Goal: Task Accomplishment & Management: Use online tool/utility

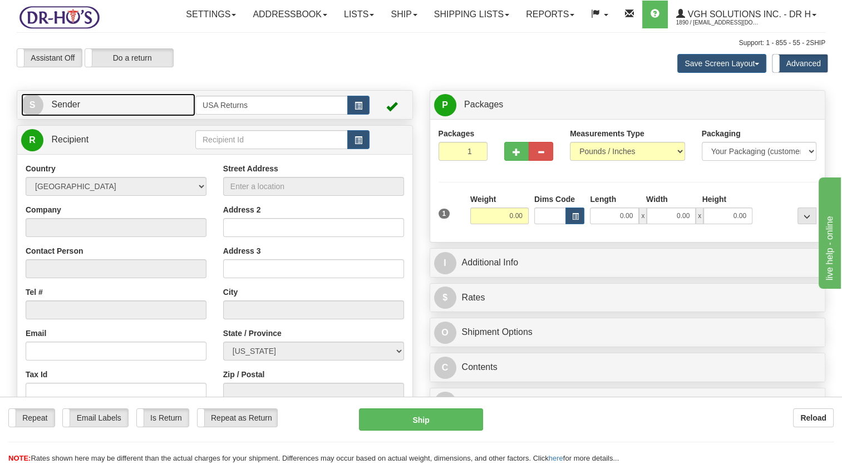
click at [168, 116] on link "S Sender" at bounding box center [108, 104] width 174 height 23
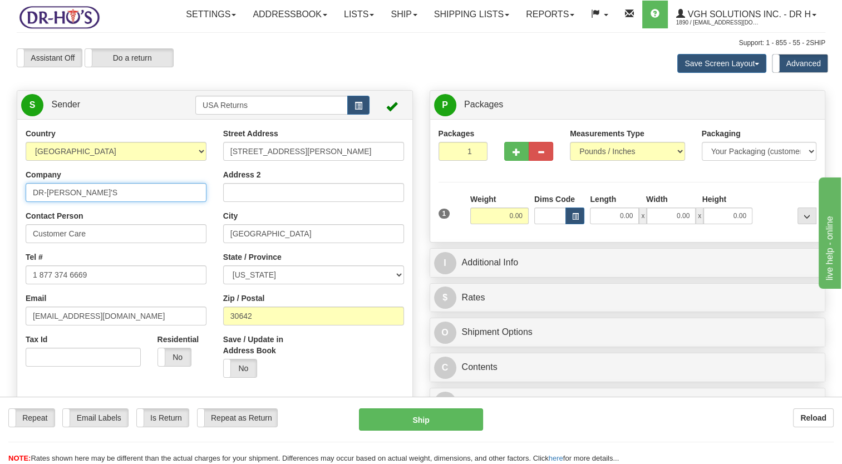
drag, startPoint x: 15, startPoint y: 223, endPoint x: 22, endPoint y: 233, distance: 12.4
click at [0, 225] on html "Training Course Close Toggle navigation Settings Shipping Preferences New Sende…" at bounding box center [421, 232] width 842 height 464
paste input "[PERSON_NAME]"
type input "[PERSON_NAME]"
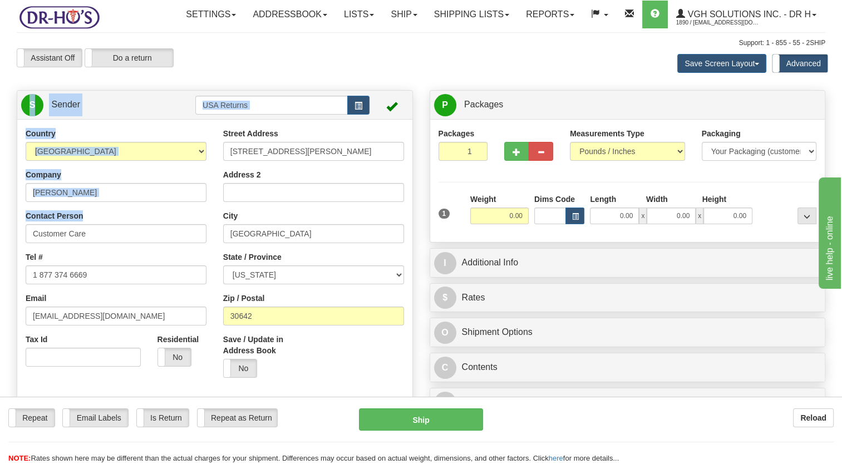
drag, startPoint x: 104, startPoint y: 248, endPoint x: 26, endPoint y: 277, distance: 83.3
click at [0, 273] on html "Training Course Close Toggle navigation Settings Shipping Preferences New Sende…" at bounding box center [421, 232] width 842 height 464
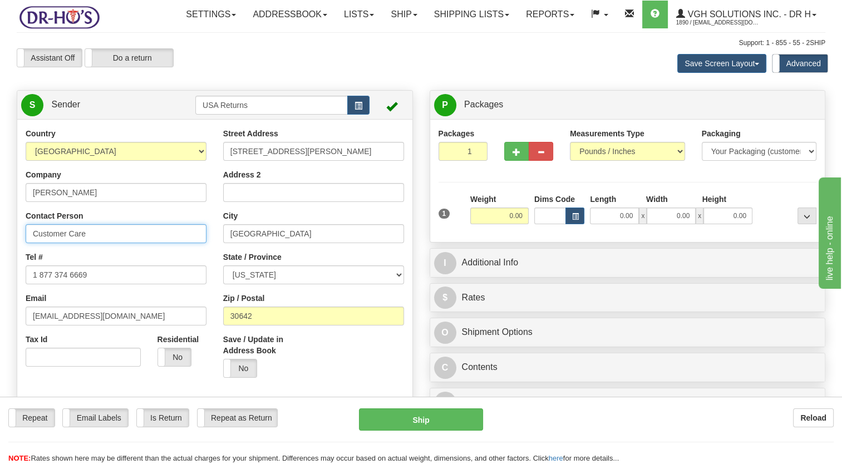
click at [116, 243] on input "Customer Care" at bounding box center [116, 233] width 181 height 19
click at [0, 268] on html "Training Course Close Toggle navigation Settings Shipping Preferences New Sende…" at bounding box center [421, 232] width 842 height 464
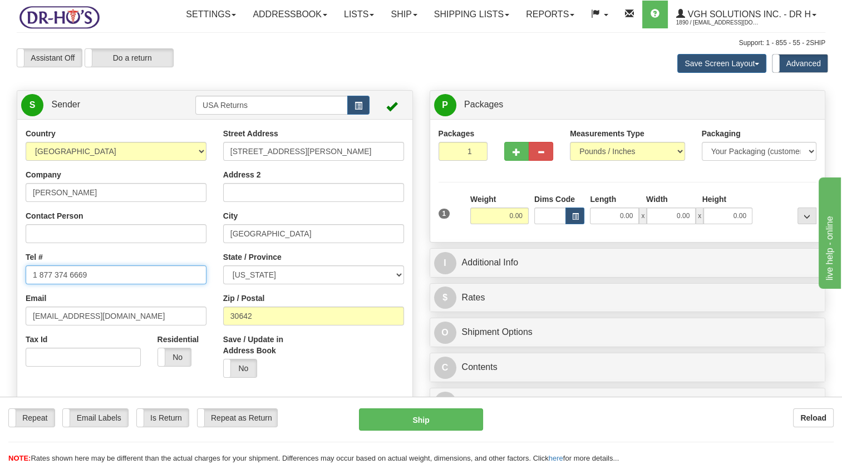
drag, startPoint x: 100, startPoint y: 300, endPoint x: 6, endPoint y: 309, distance: 95.1
click at [0, 304] on html "Training Course Close Toggle navigation Settings Shipping Preferences New Sende…" at bounding box center [421, 232] width 842 height 464
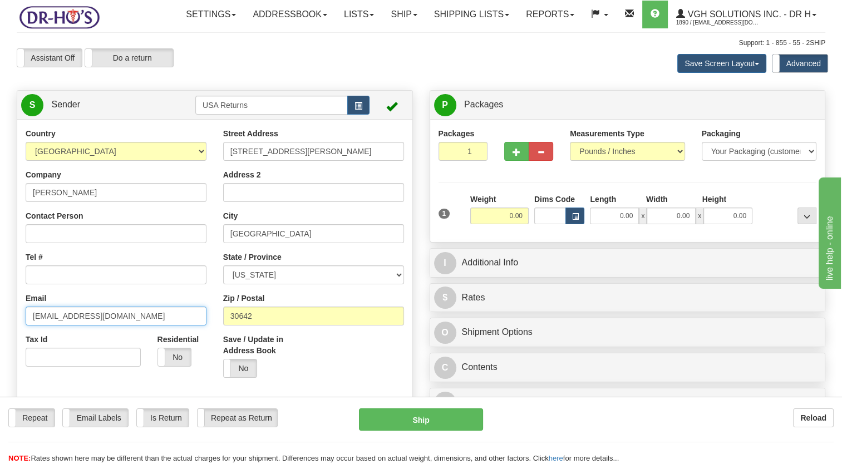
drag, startPoint x: 99, startPoint y: 336, endPoint x: 7, endPoint y: 352, distance: 92.8
click at [0, 352] on html "Training Course Close Toggle navigation Settings Shipping Preferences New Sende…" at bounding box center [421, 232] width 842 height 464
paste input "[PERSON_NAME]"
type input "[PERSON_NAME]"
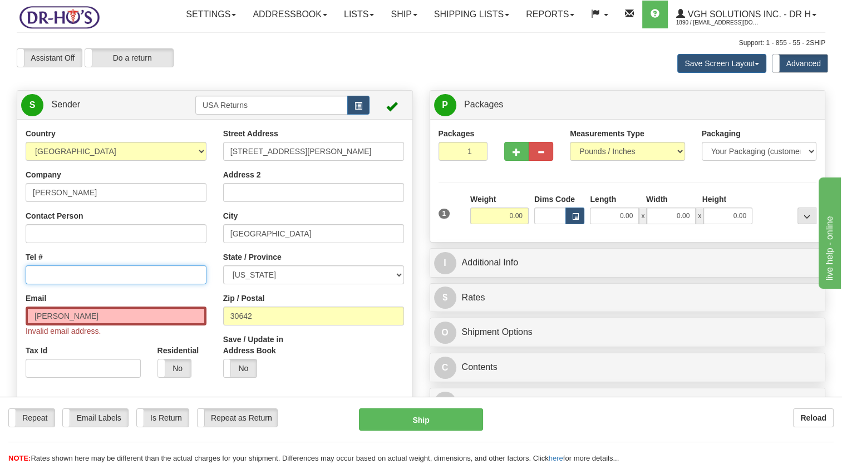
click at [75, 284] on input "Tel #" at bounding box center [116, 274] width 181 height 19
paste input "[PHONE_NUMBER]"
type input "[PHONE_NUMBER]"
drag, startPoint x: 66, startPoint y: 336, endPoint x: 0, endPoint y: 347, distance: 67.1
click at [0, 347] on html "Training Course Close Toggle navigation Settings Shipping Preferences New Sende…" at bounding box center [421, 232] width 842 height 464
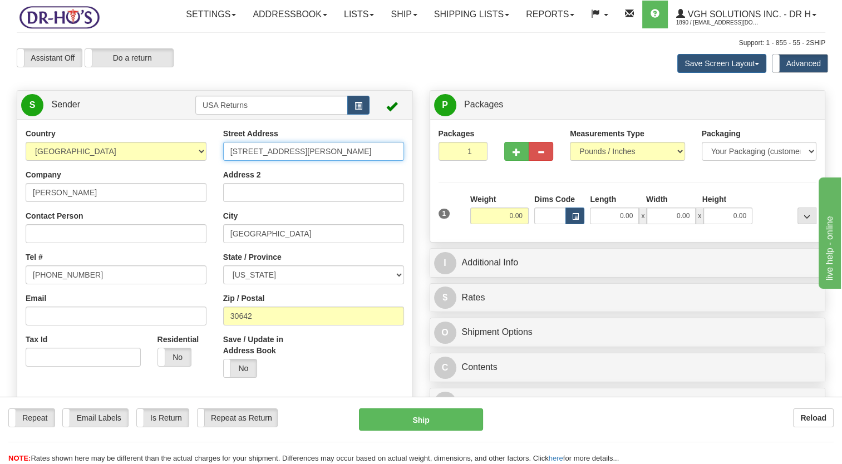
click at [215, 188] on div "Street Address [STREET_ADDRESS][PERSON_NAME] Address 2 City [GEOGRAPHIC_DATA] S…" at bounding box center [314, 257] width 198 height 258
paste input "[STREET_ADDRESS]"
drag, startPoint x: 296, startPoint y: 176, endPoint x: 347, endPoint y: 181, distance: 52.1
click at [347, 161] on input "[STREET_ADDRESS]" at bounding box center [313, 151] width 181 height 19
type input "[STREET_ADDRESS]"
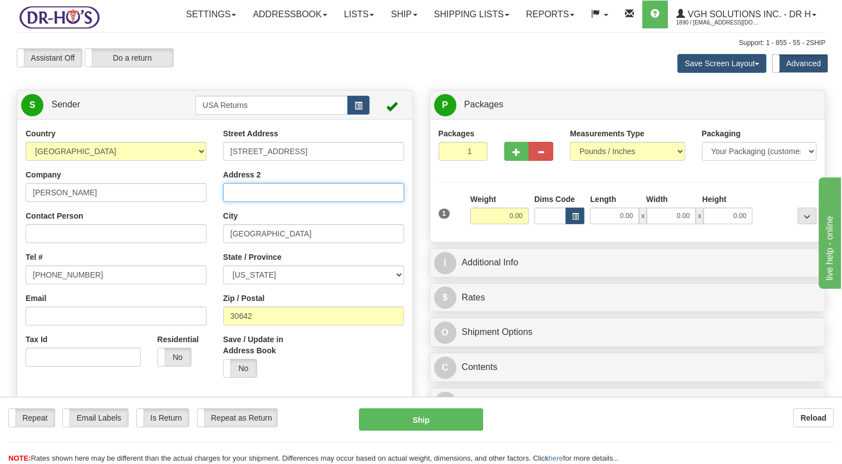
click at [263, 202] on input "Address 2" at bounding box center [313, 192] width 181 height 19
paste input "Apt 731"
type input "Apt 731"
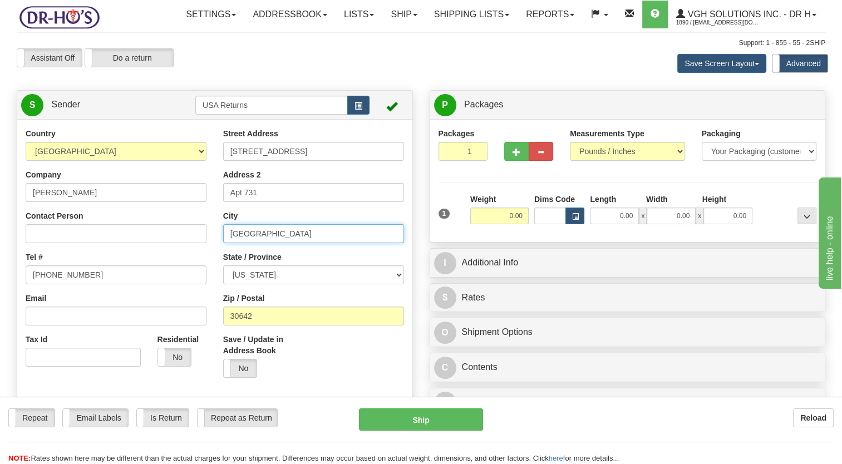
drag, startPoint x: 254, startPoint y: 259, endPoint x: 196, endPoint y: 273, distance: 59.4
click at [192, 269] on div "Country [GEOGRAPHIC_DATA] [GEOGRAPHIC_DATA] [GEOGRAPHIC_DATA] [GEOGRAPHIC_DATA]…" at bounding box center [214, 282] width 395 height 308
paste input "[GEOGRAPHIC_DATA]"
type input "[GEOGRAPHIC_DATA]"
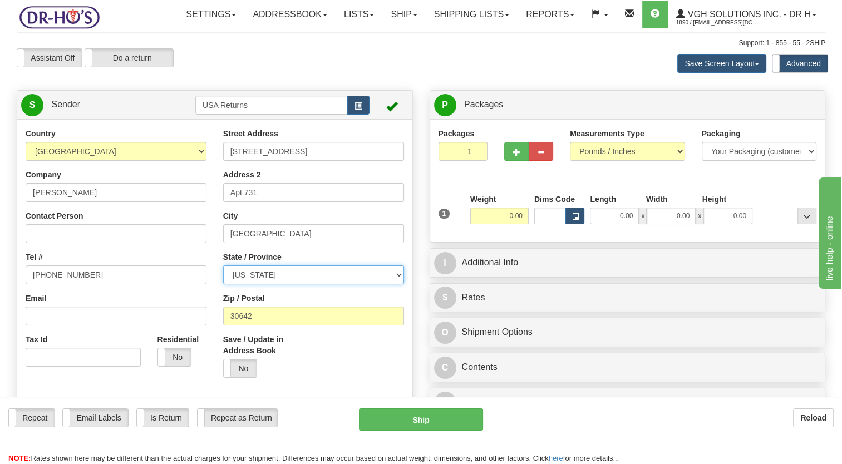
click at [279, 284] on select "[US_STATE] [US_STATE] [US_STATE] [US_STATE] Armed Forces America Armed Forces E…" at bounding box center [313, 274] width 181 height 19
select select "CA"
click at [223, 284] on select "[US_STATE] [US_STATE] [US_STATE] [US_STATE] Armed Forces America Armed Forces E…" at bounding box center [313, 274] width 181 height 19
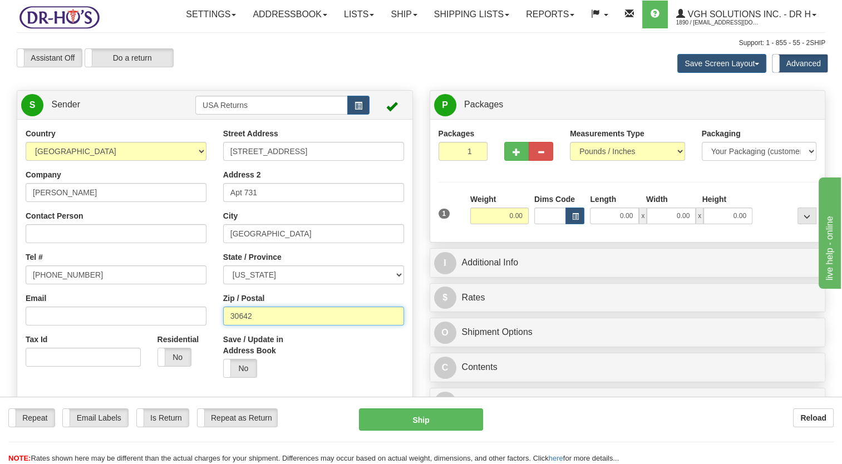
drag, startPoint x: 248, startPoint y: 342, endPoint x: 181, endPoint y: 359, distance: 69.4
click at [169, 353] on div "Country [GEOGRAPHIC_DATA] [GEOGRAPHIC_DATA] [GEOGRAPHIC_DATA] [GEOGRAPHIC_DATA]…" at bounding box center [214, 282] width 395 height 308
paste input "90017"
type input "90017"
click at [298, 378] on div "Save / Update in Address Book Yes No" at bounding box center [264, 356] width 82 height 44
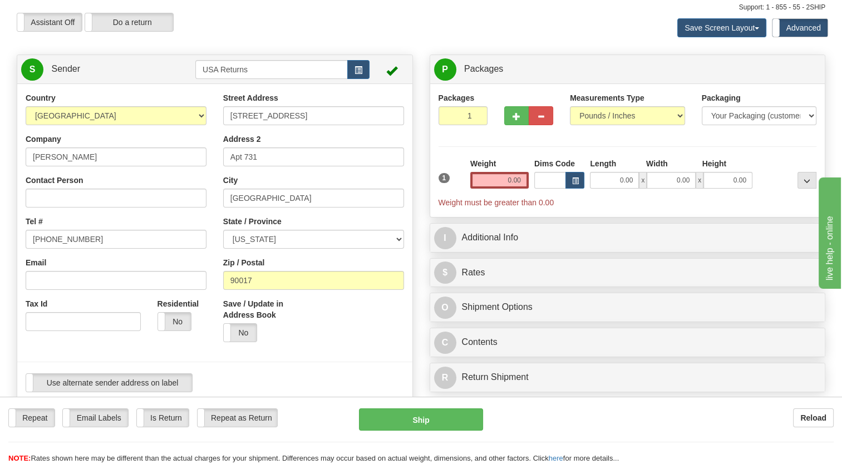
scroll to position [111, 0]
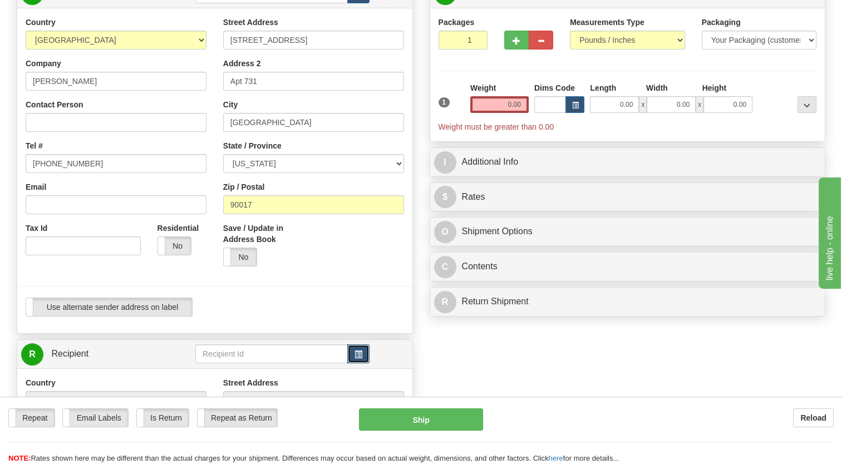
click at [347, 363] on button "button" at bounding box center [358, 353] width 22 height 19
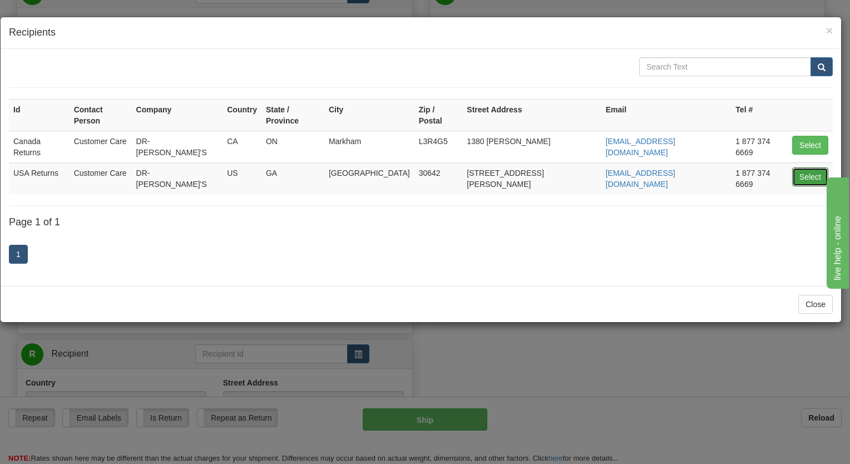
drag, startPoint x: 810, startPoint y: 168, endPoint x: 767, endPoint y: 173, distance: 43.2
click at [805, 168] on button "Select" at bounding box center [811, 177] width 36 height 19
type input "USA Returns"
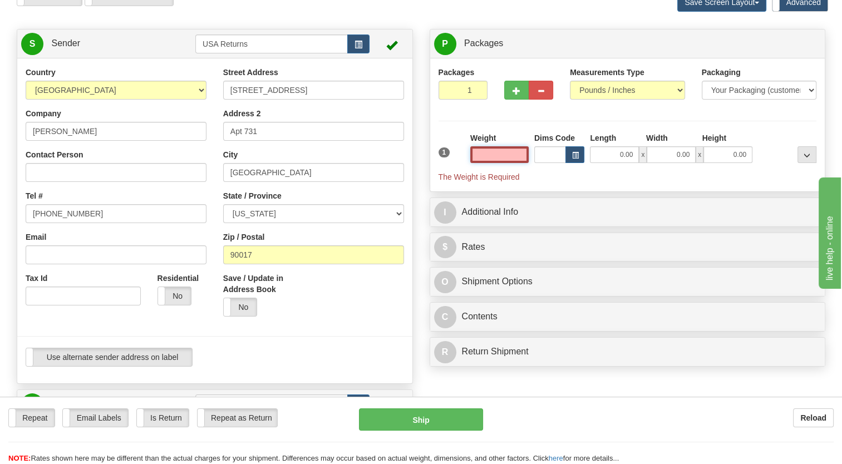
scroll to position [56, 0]
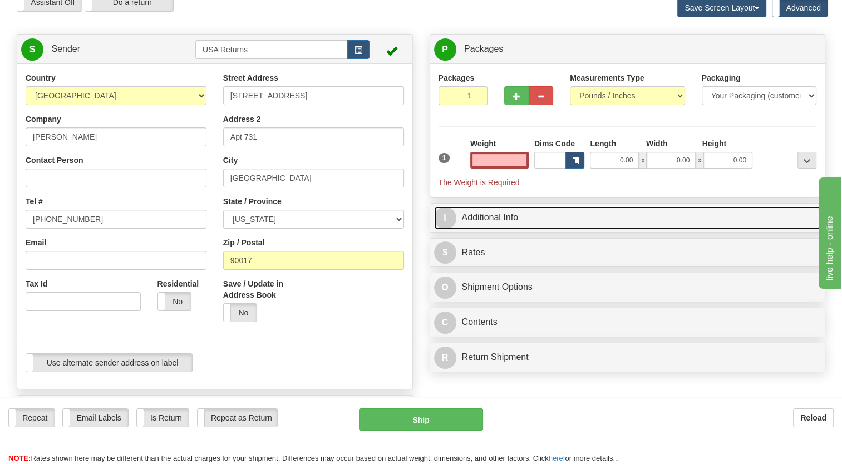
type input "0.00"
click at [461, 229] on link "I Additional Info" at bounding box center [627, 217] width 387 height 23
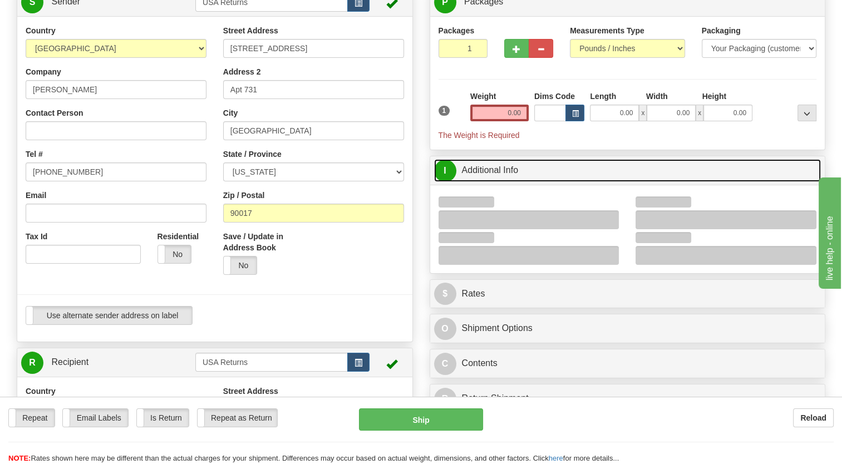
scroll to position [111, 0]
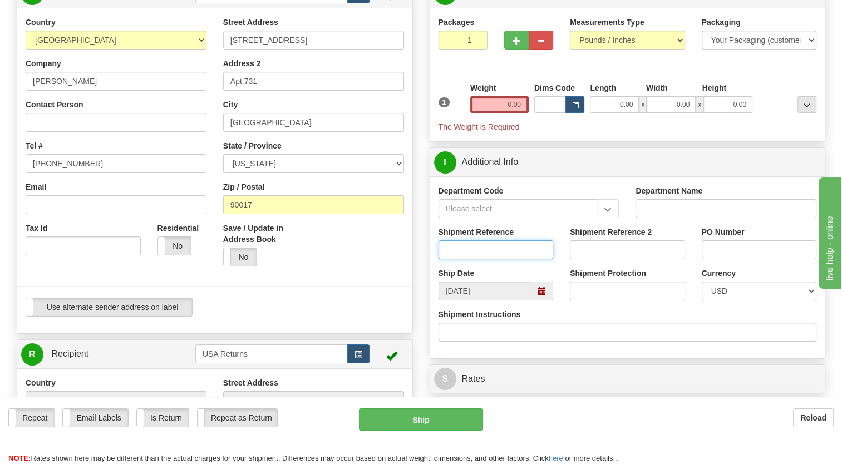
drag, startPoint x: 502, startPoint y: 280, endPoint x: 448, endPoint y: 164, distance: 128.2
click at [502, 259] on input "Shipment Reference" at bounding box center [496, 249] width 115 height 19
click at [465, 259] on input "Shipment Reference" at bounding box center [496, 249] width 115 height 19
paste input "CU25809916"
click at [541, 295] on span at bounding box center [542, 291] width 8 height 8
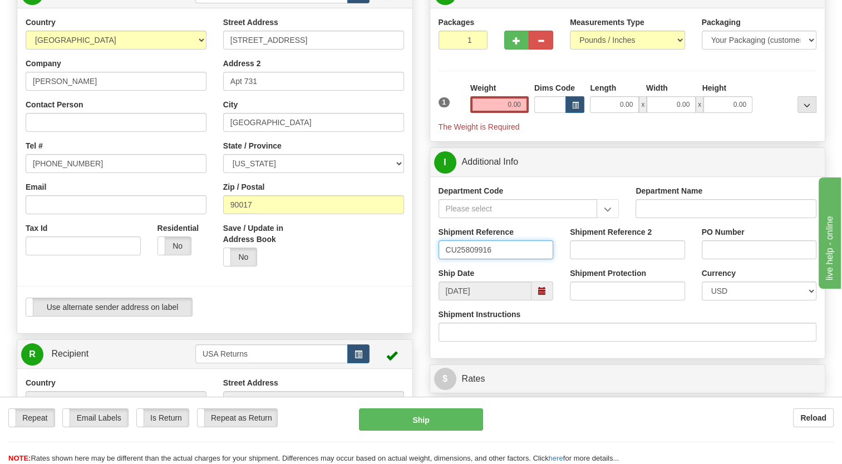
type input "CU25809916"
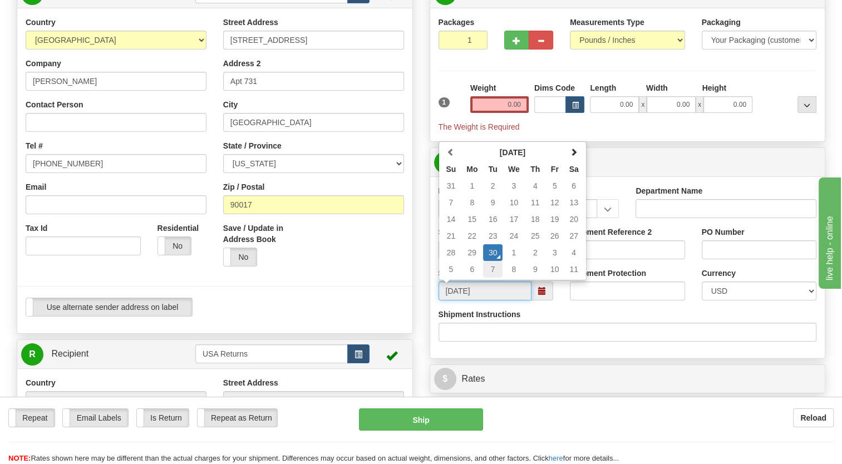
click at [491, 278] on td "7" at bounding box center [492, 269] width 19 height 17
type input "[DATE]"
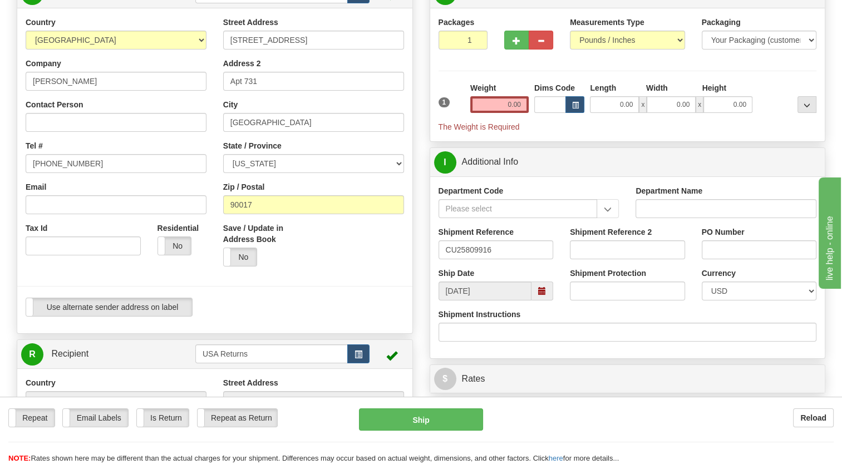
click at [437, 227] on div "Department Code" at bounding box center [529, 205] width 198 height 41
click at [487, 113] on input "0.00" at bounding box center [499, 104] width 58 height 17
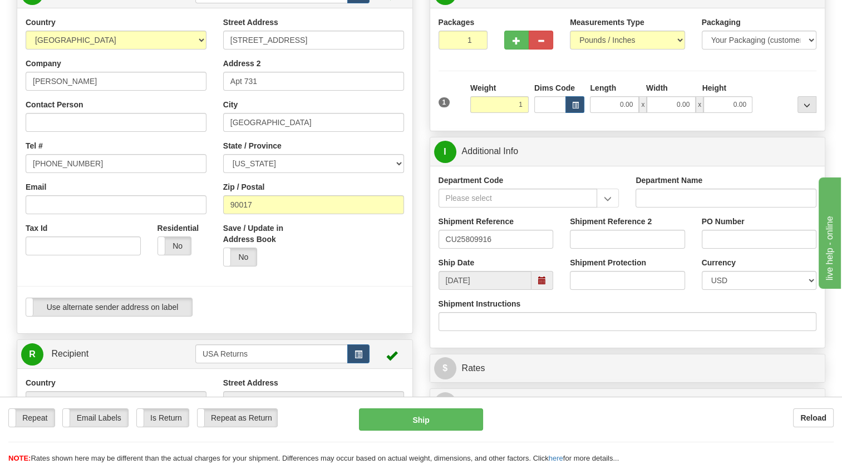
type input "1.00"
click at [450, 107] on div "1" at bounding box center [452, 94] width 32 height 25
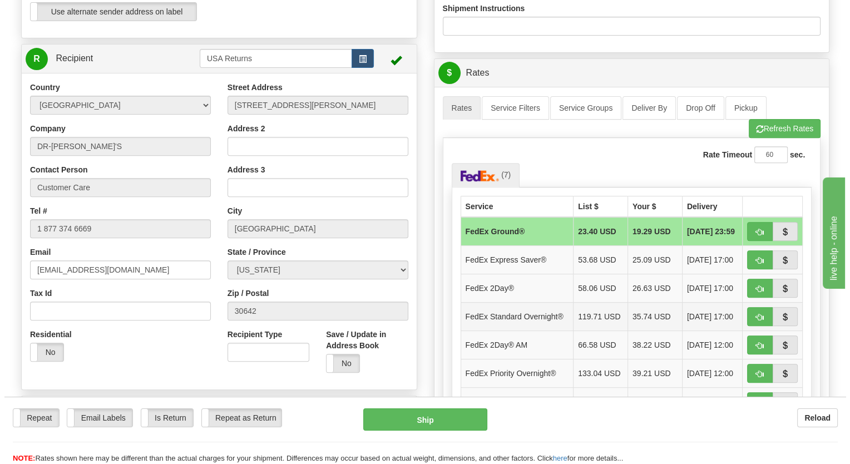
scroll to position [445, 0]
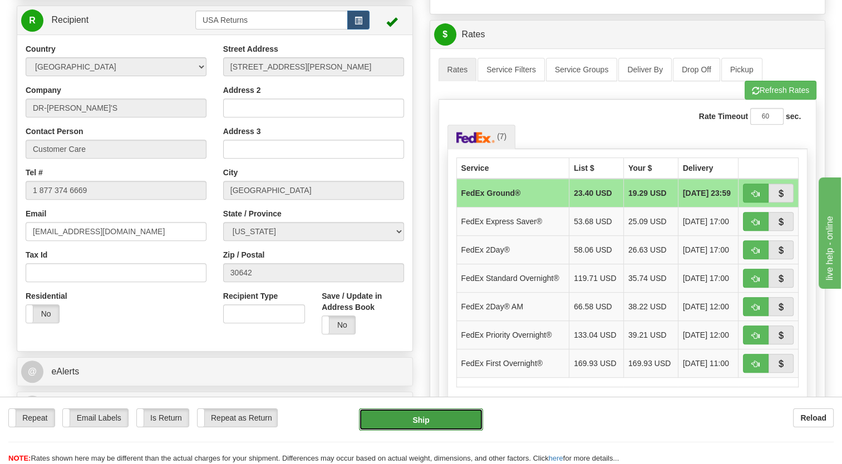
click at [456, 415] on button "Ship" at bounding box center [421, 420] width 124 height 22
type input "92"
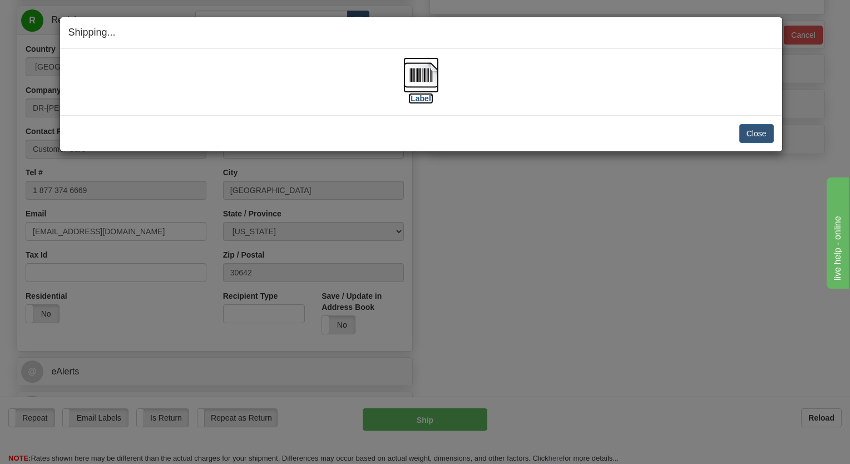
click at [421, 72] on img at bounding box center [421, 75] width 36 height 36
